Goal: Book appointment/travel/reservation

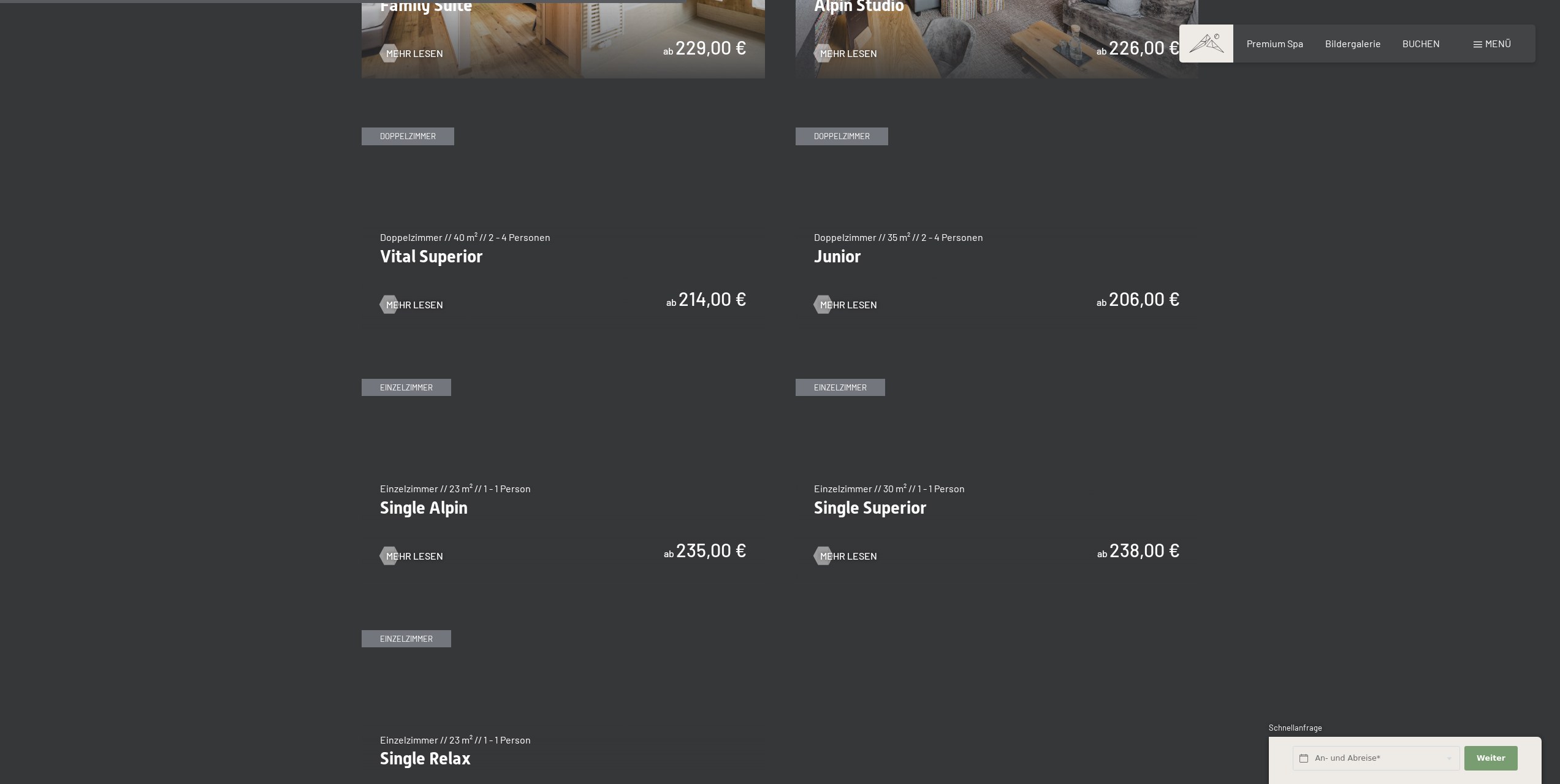
scroll to position [1716, 0]
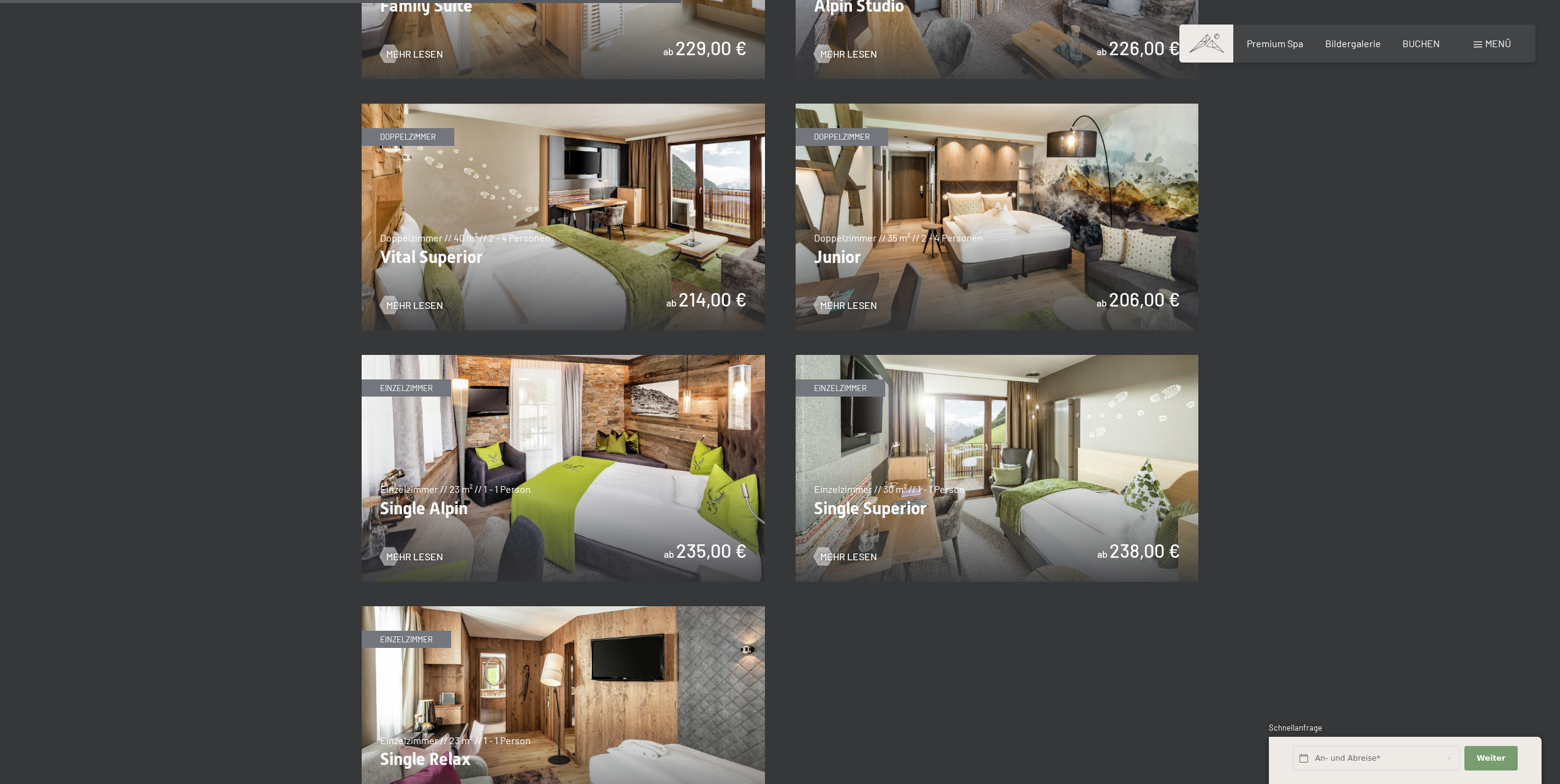
click at [594, 310] on img at bounding box center [563, 217] width 404 height 227
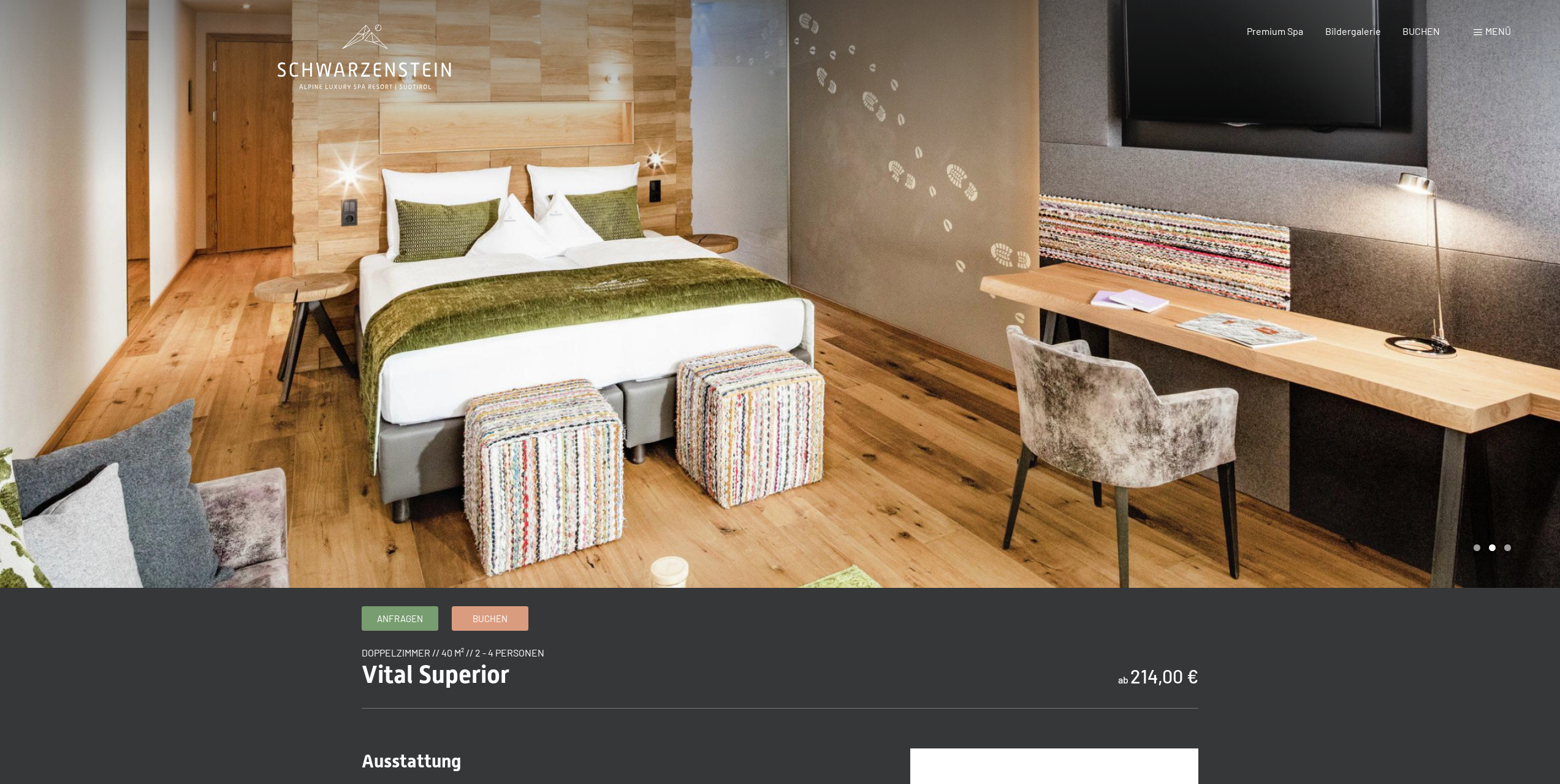
click at [1423, 284] on div at bounding box center [1171, 294] width 781 height 587
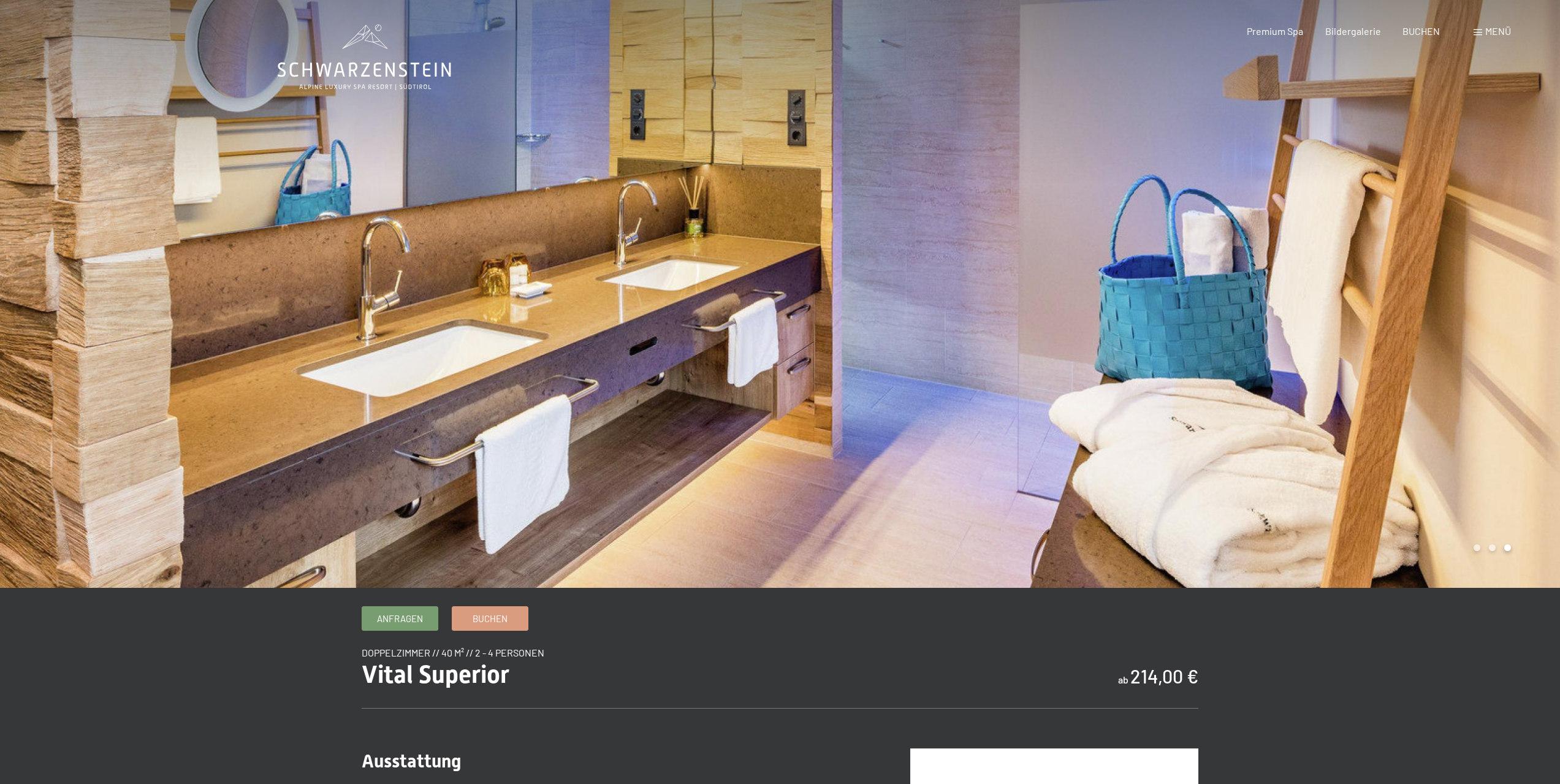
click at [1381, 289] on div at bounding box center [1171, 294] width 781 height 587
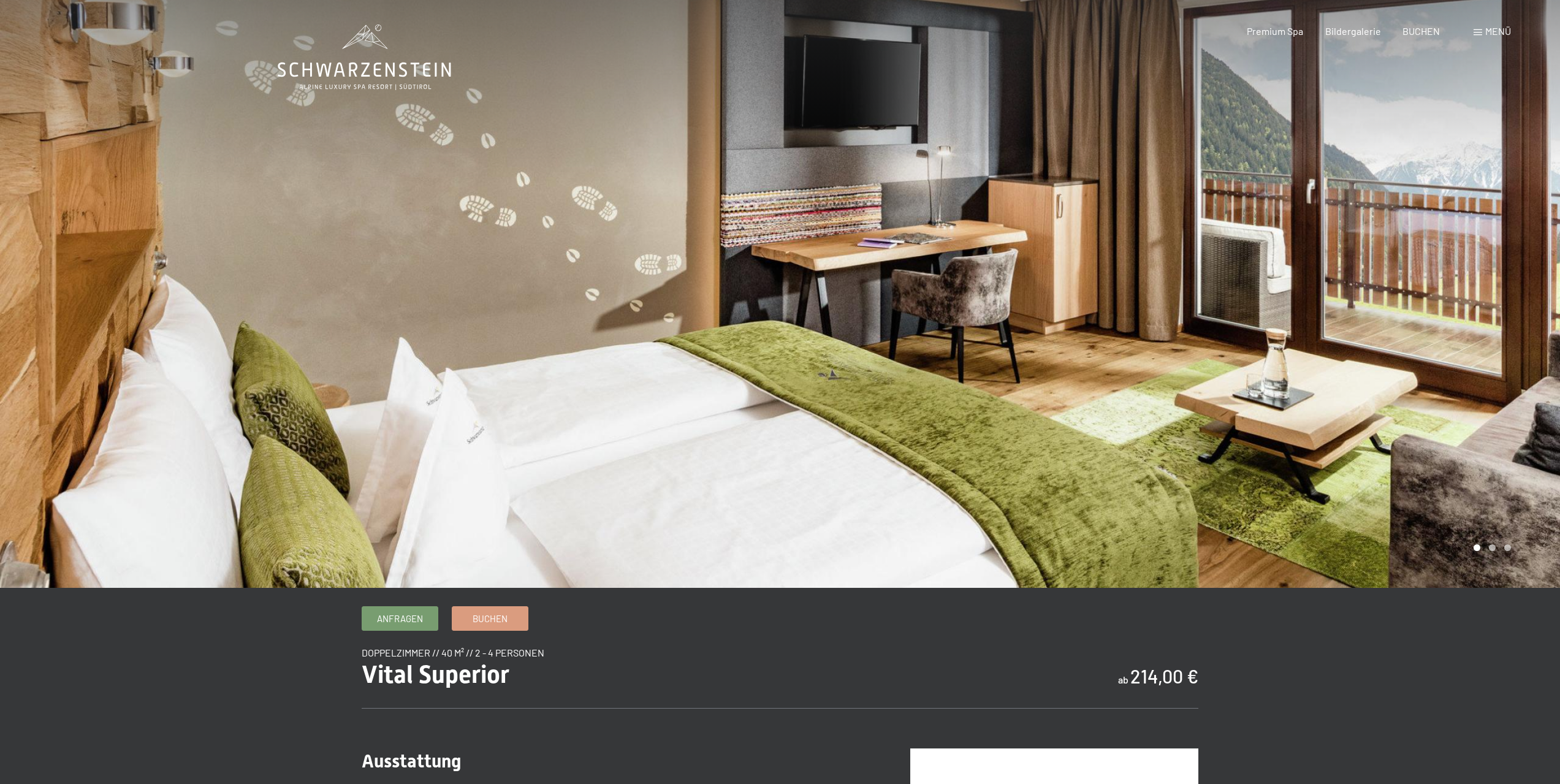
click at [1381, 289] on div at bounding box center [1171, 294] width 781 height 587
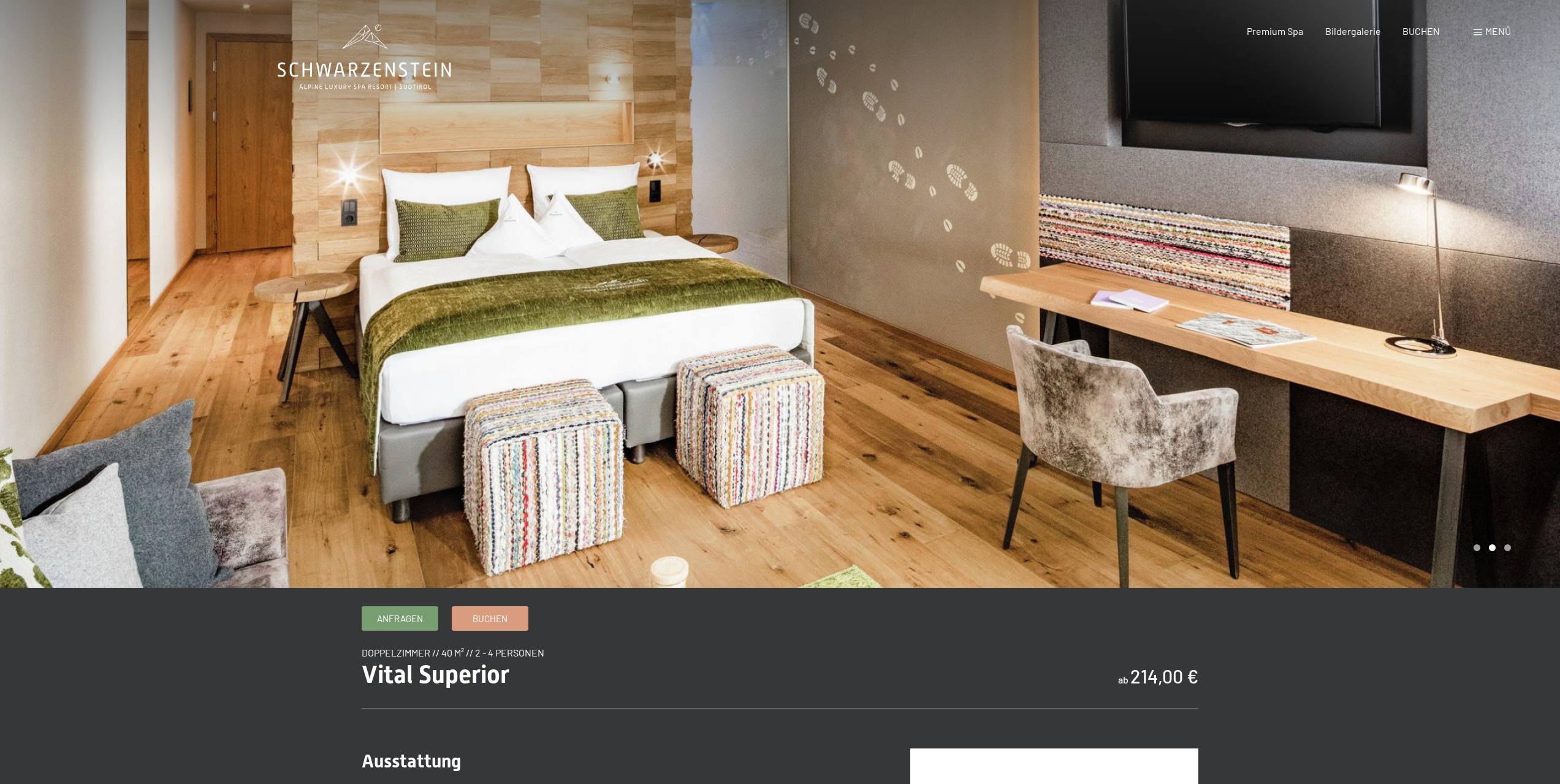
click at [1381, 289] on div at bounding box center [1171, 294] width 781 height 587
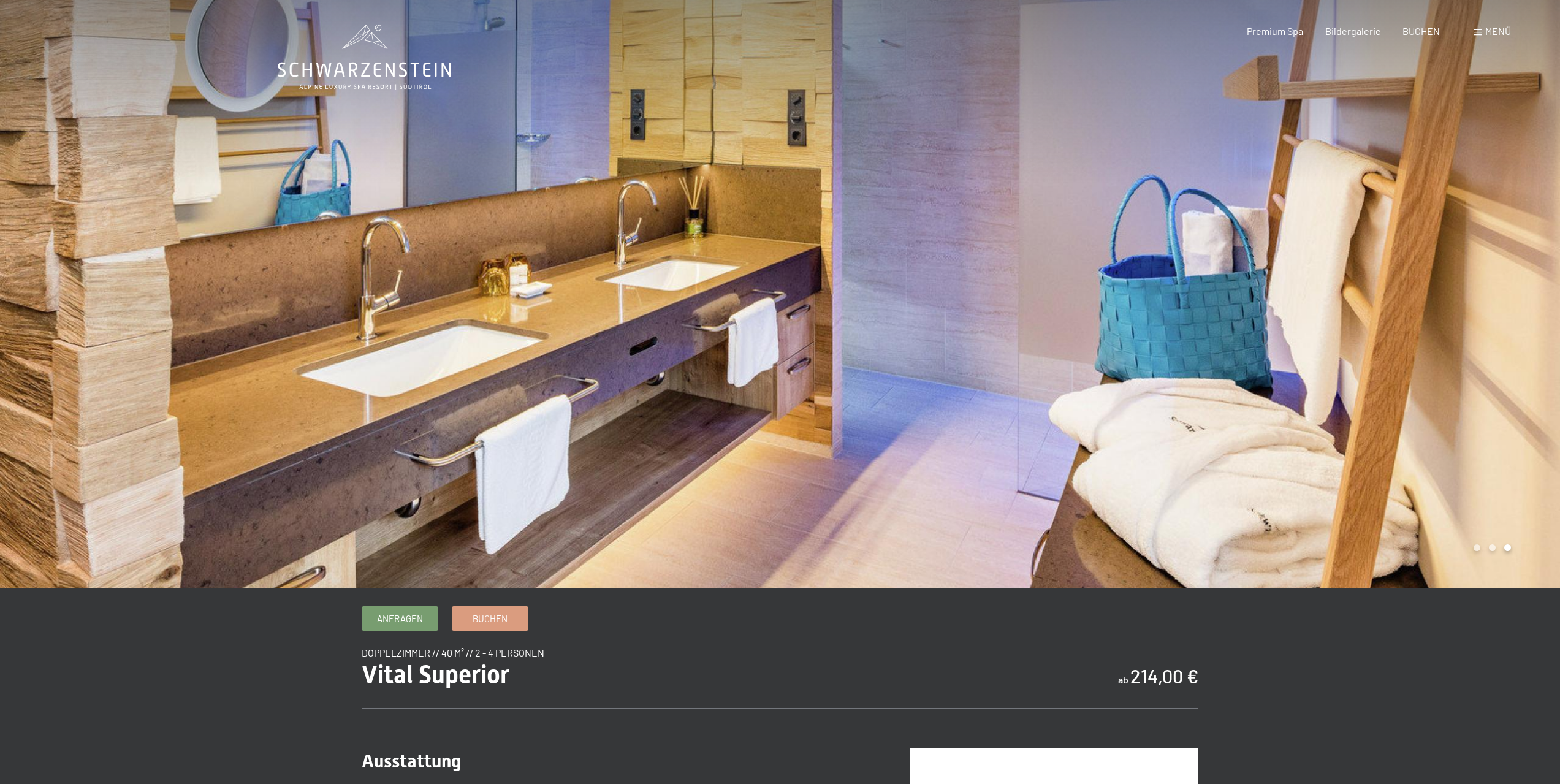
click at [1381, 289] on div at bounding box center [1171, 294] width 781 height 587
